Goal: Information Seeking & Learning: Learn about a topic

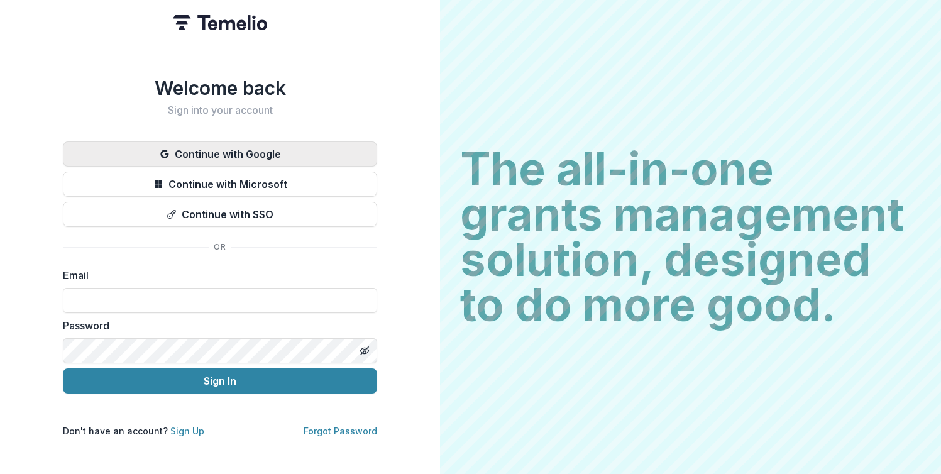
click at [190, 145] on button "Continue with Google" at bounding box center [220, 153] width 314 height 25
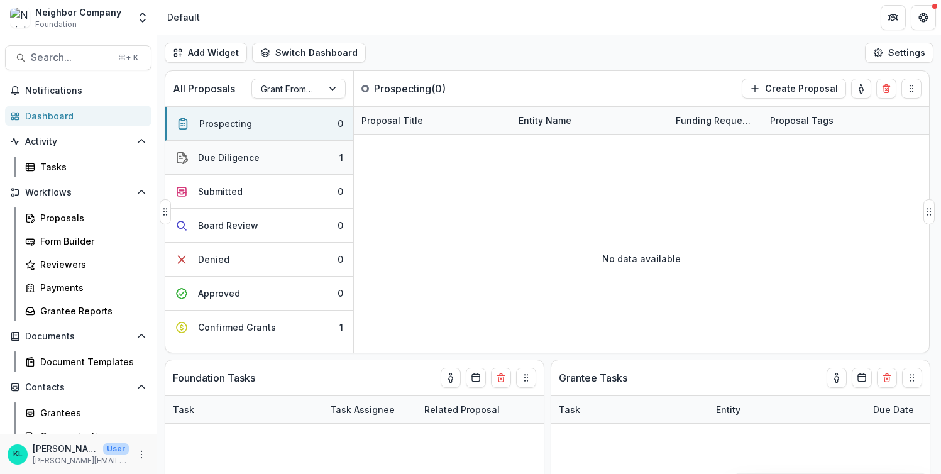
click at [238, 156] on div "Due Diligence" at bounding box center [229, 157] width 62 height 13
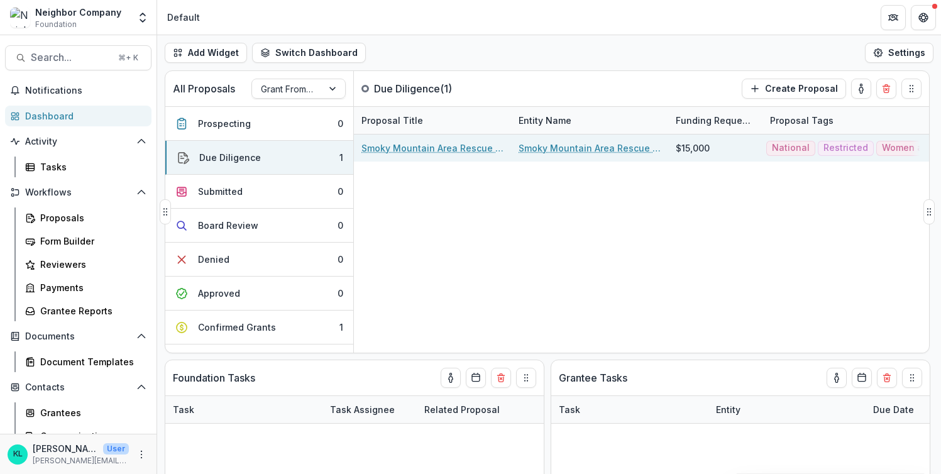
click at [533, 150] on link "Smoky Mountain Area Rescue Ministries Inc" at bounding box center [590, 147] width 142 height 13
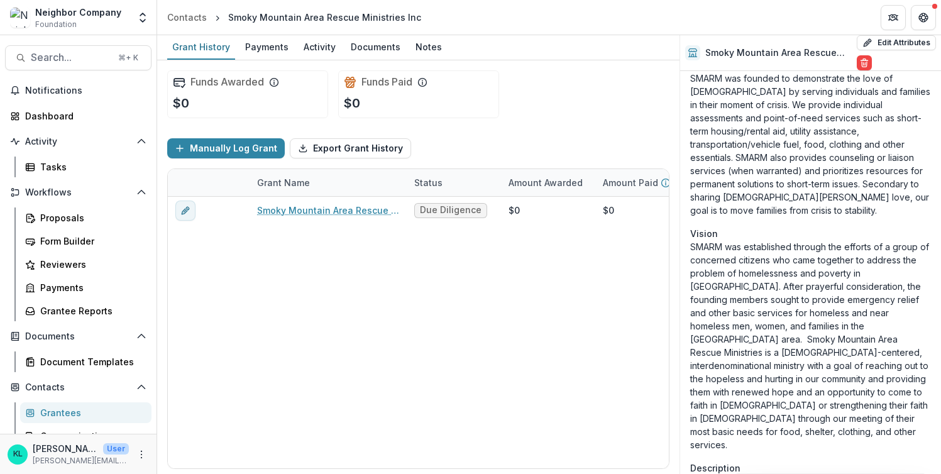
scroll to position [61, 0]
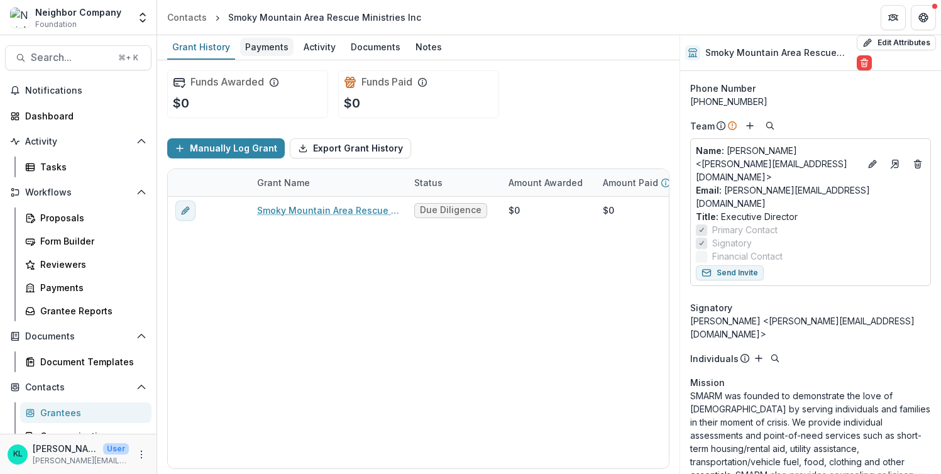
click at [256, 44] on div "Payments" at bounding box center [266, 47] width 53 height 18
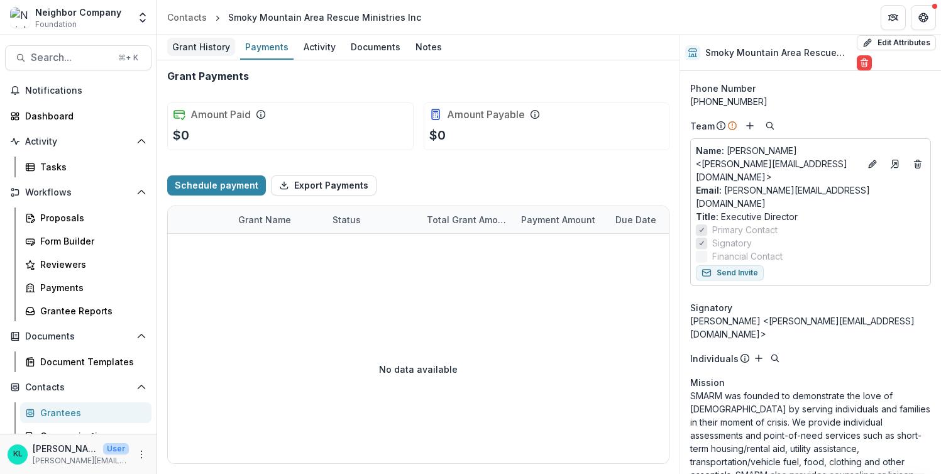
click at [192, 44] on div "Grant History" at bounding box center [201, 47] width 68 height 18
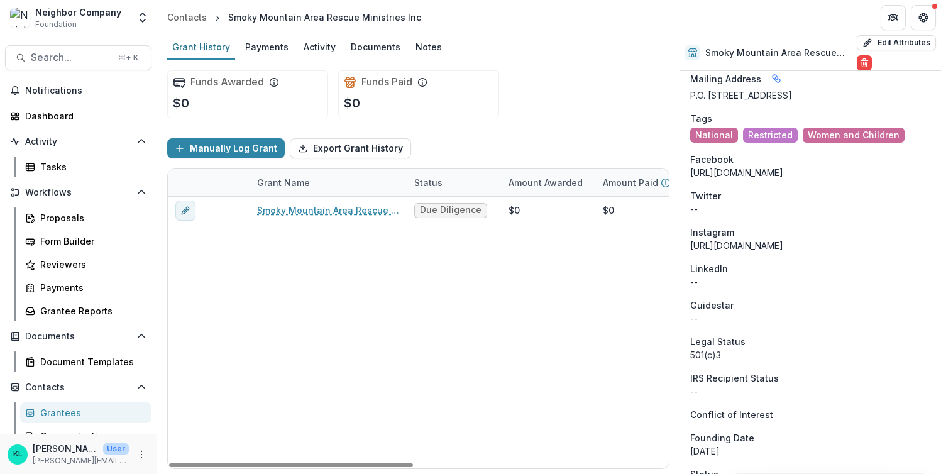
scroll to position [1197, 0]
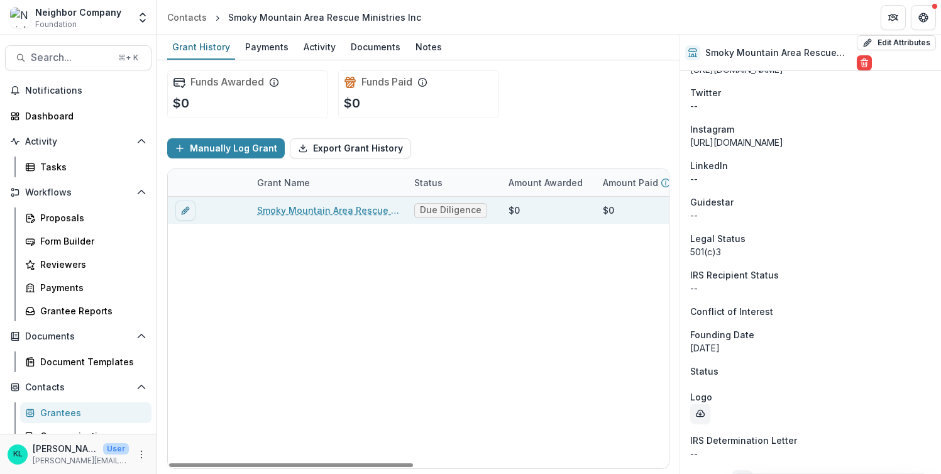
click at [449, 205] on span "Due Diligence" at bounding box center [451, 210] width 62 height 11
click at [462, 214] on span "Due Diligence" at bounding box center [451, 210] width 62 height 11
click at [345, 215] on link "Smoky Mountain Area Rescue Ministries Inc - 2025 - Agency and Grant Information" at bounding box center [328, 210] width 142 height 13
